Goal: Information Seeking & Learning: Learn about a topic

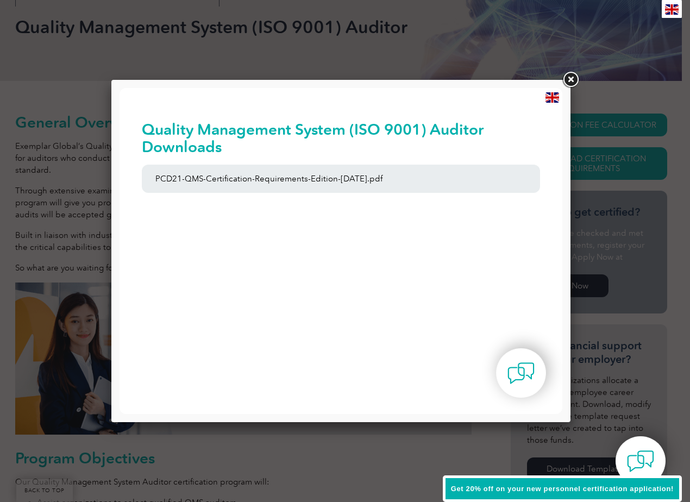
click at [574, 82] on link at bounding box center [570, 80] width 20 height 20
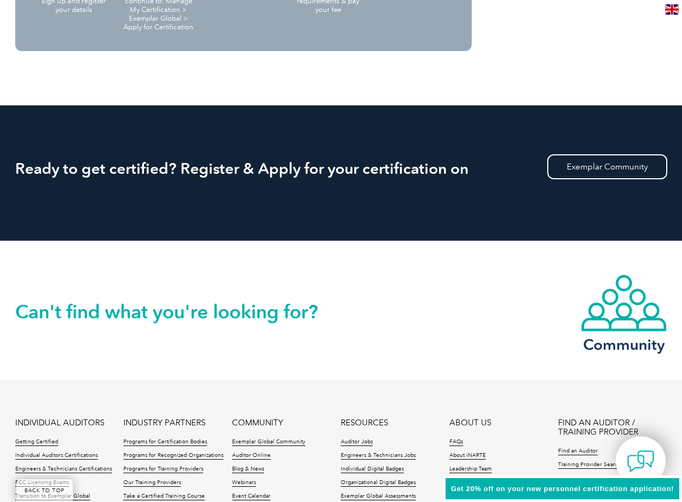
scroll to position [1466, 0]
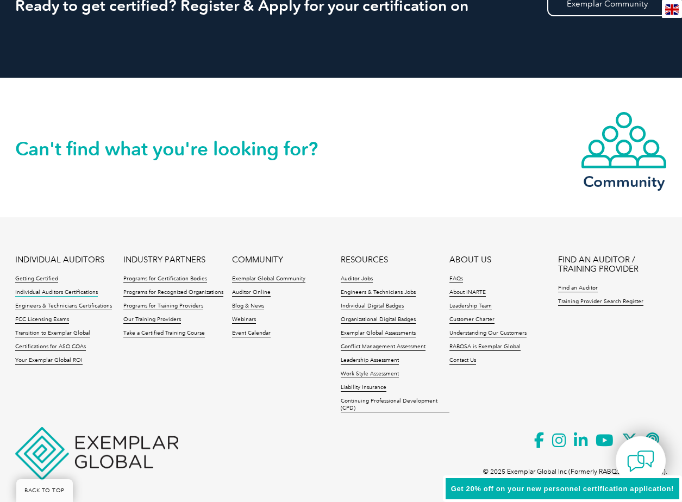
click at [78, 291] on link "Individual Auditors Certifications" at bounding box center [56, 293] width 83 height 8
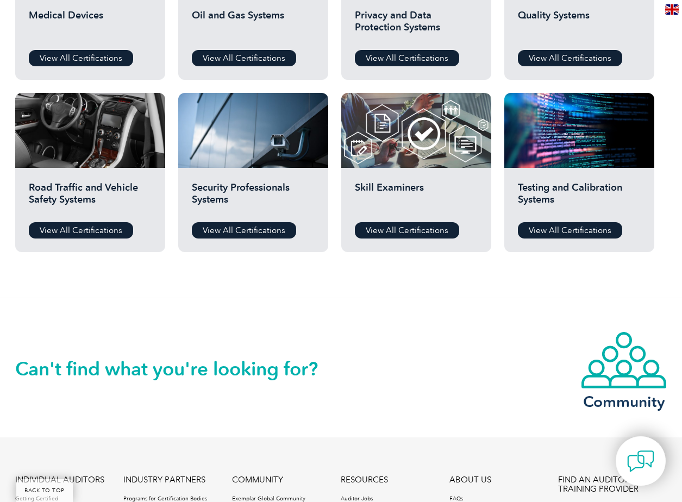
scroll to position [978, 0]
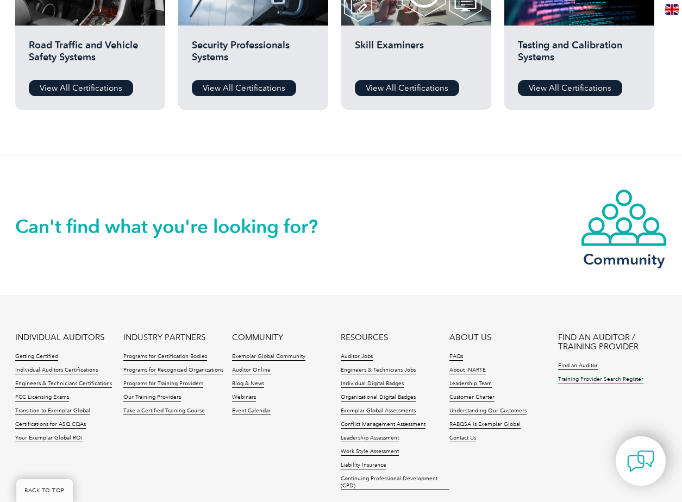
click at [582, 380] on link "Training Provider Search Register" at bounding box center [600, 380] width 85 height 8
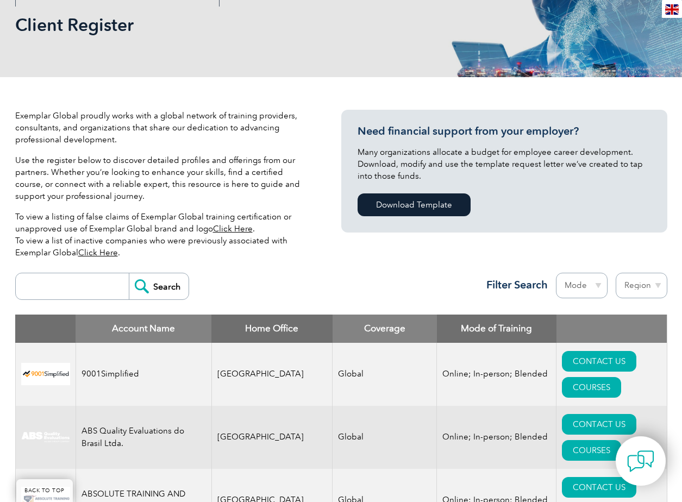
scroll to position [326, 0]
